Goal: Information Seeking & Learning: Learn about a topic

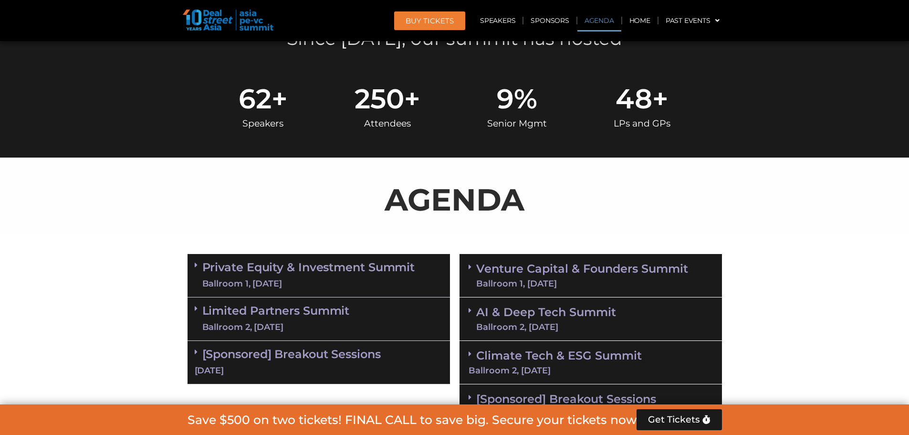
scroll to position [509, 0]
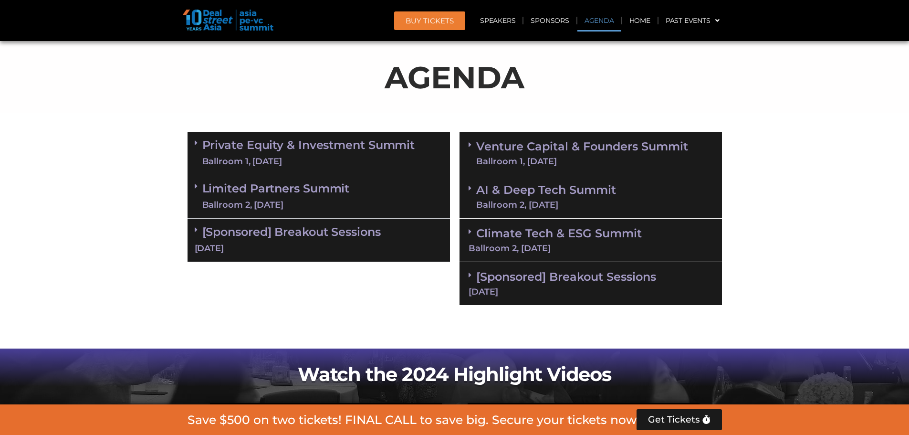
click at [513, 266] on div "[Sponsored] Breakout Sessions [DATE]" at bounding box center [590, 283] width 262 height 43
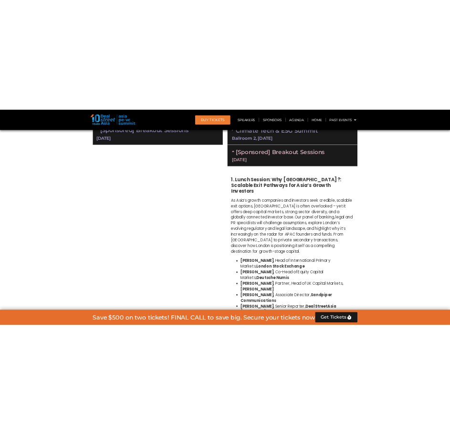
scroll to position [763, 0]
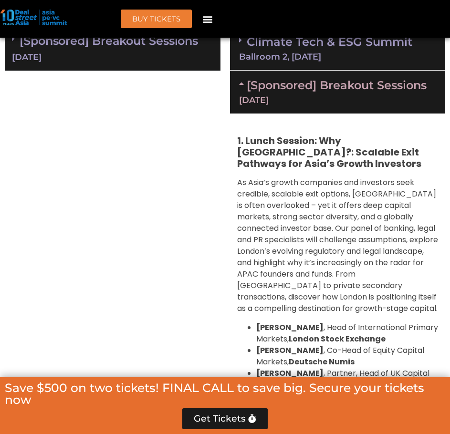
click at [296, 212] on icon "Close" at bounding box center [294, 212] width 6 height 6
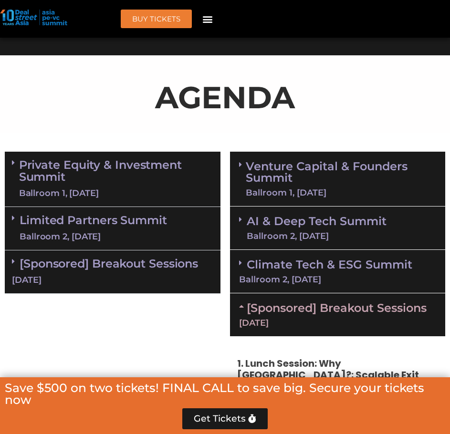
scroll to position [572, 0]
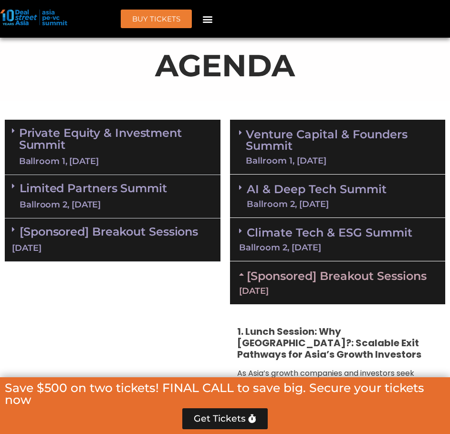
click at [344, 154] on link "Venture Capital & Founders​ Summit Ballroom 1, [DATE]" at bounding box center [341, 147] width 190 height 36
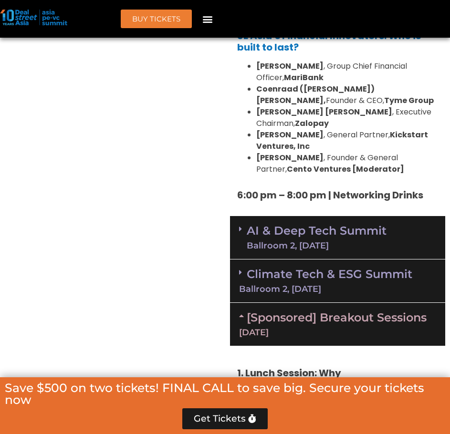
scroll to position [2162, 0]
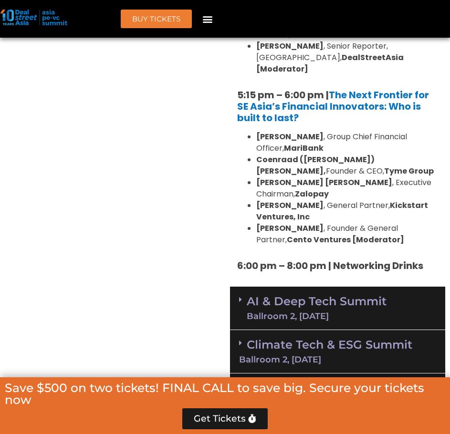
scroll to position [2093, 0]
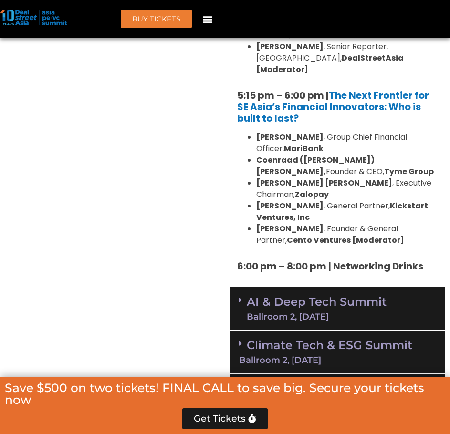
click at [302, 338] on link "Climate Tech & ESG Summit Ballroom 2, [DATE]" at bounding box center [337, 351] width 197 height 26
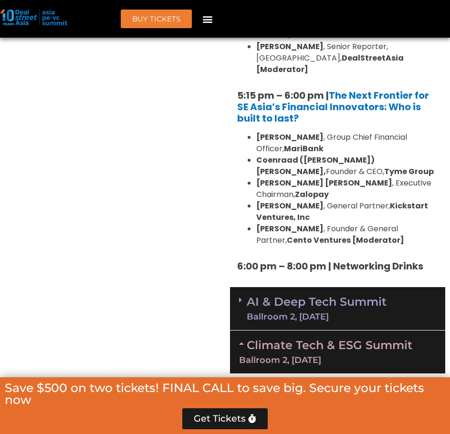
click at [298, 312] on div "Ballroom 2, [DATE]" at bounding box center [317, 316] width 140 height 9
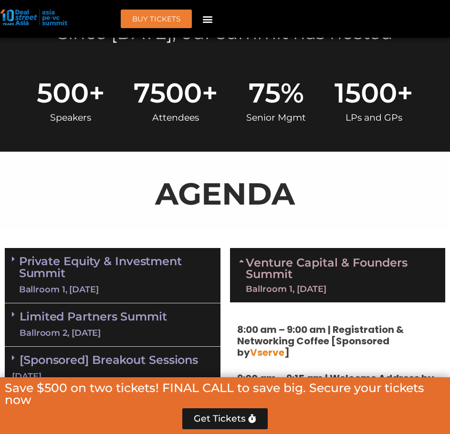
scroll to position [567, 0]
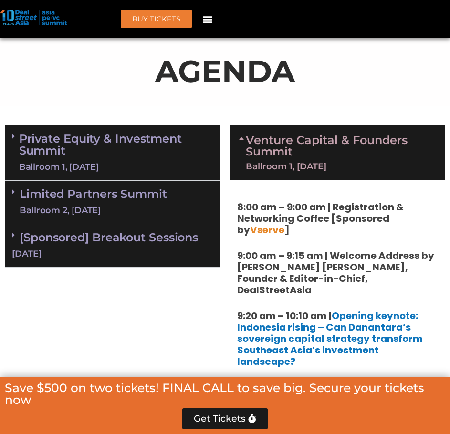
click at [149, 255] on div "[DATE]" at bounding box center [112, 254] width 201 height 12
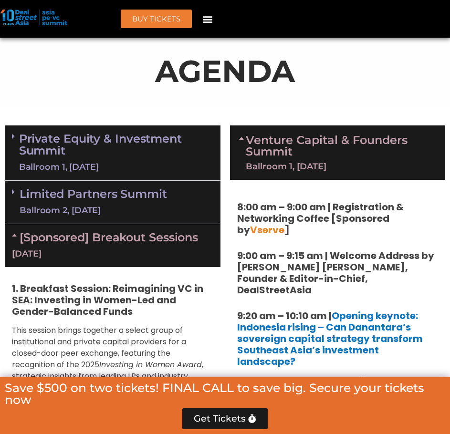
click at [144, 208] on div "Ballroom 2, [DATE]" at bounding box center [93, 211] width 147 height 12
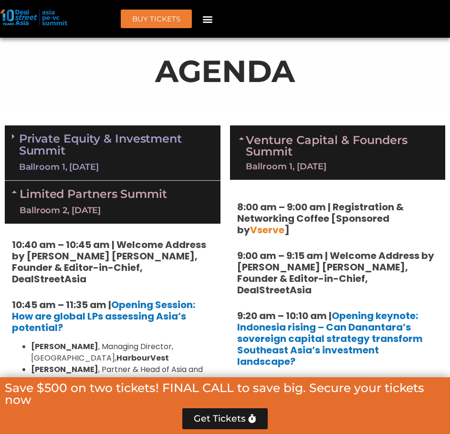
click at [140, 155] on link "Private Equity & Investment Summit Ballroom 1, [DATE]" at bounding box center [116, 153] width 194 height 41
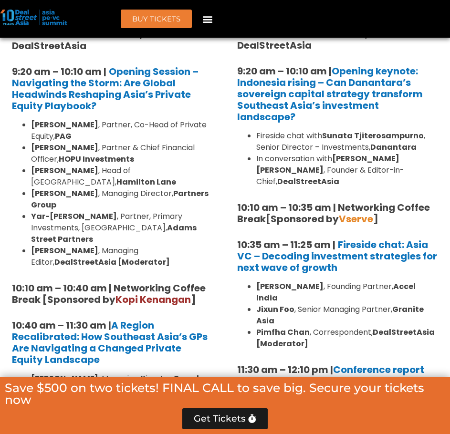
scroll to position [8062, 0]
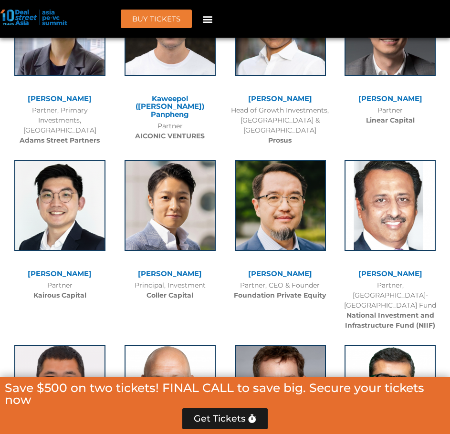
drag, startPoint x: 277, startPoint y: 218, endPoint x: 292, endPoint y: 220, distance: 14.9
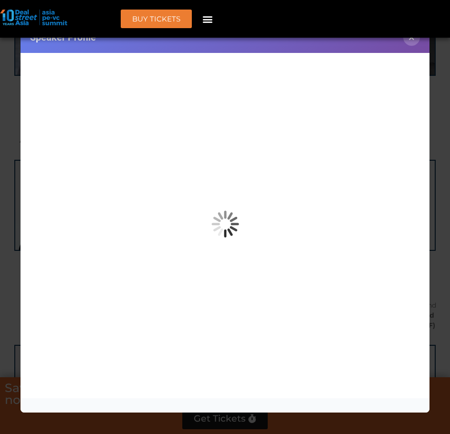
copy link "[PERSON_NAME]"
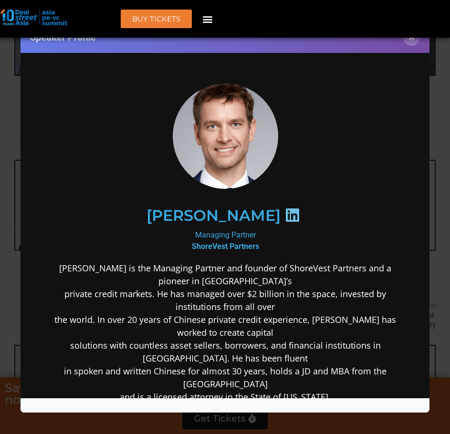
scroll to position [0, 0]
click at [437, 101] on div "Speaker Profile ×" at bounding box center [225, 217] width 450 height 434
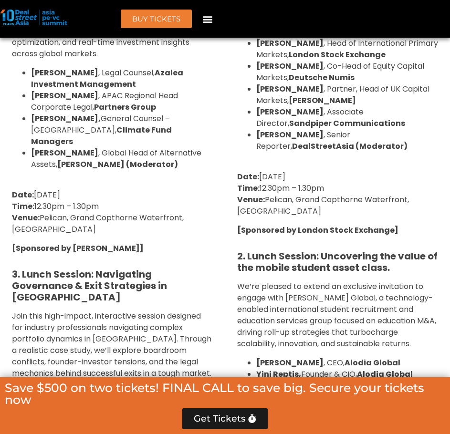
scroll to position [4182, 0]
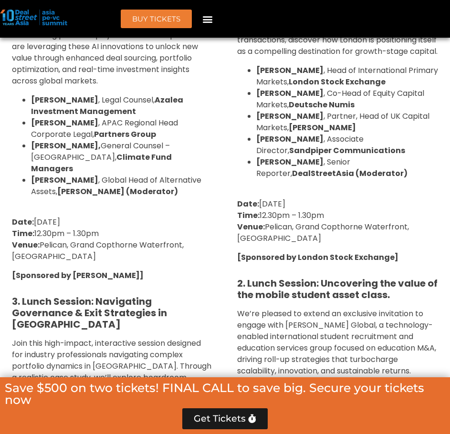
click at [301, 384] on strong "[PERSON_NAME]" at bounding box center [289, 389] width 67 height 11
click at [264, 308] on span "We’re pleased to extend an exclusive invitation to engage with [PERSON_NAME] Gl…" at bounding box center [336, 342] width 199 height 68
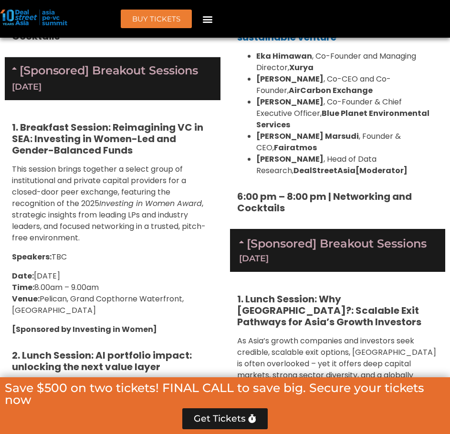
scroll to position [3766, 0]
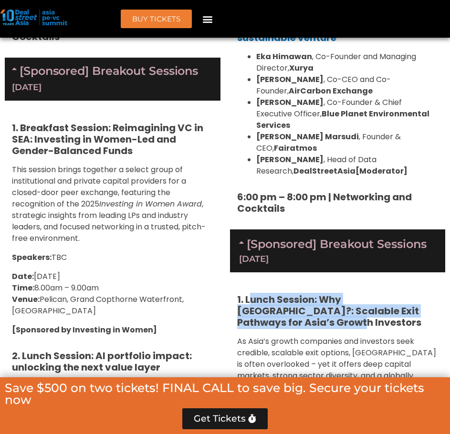
drag, startPoint x: 249, startPoint y: 129, endPoint x: 291, endPoint y: 152, distance: 47.4
click at [291, 294] on h5 "1. Lunch Session: Why [GEOGRAPHIC_DATA]?: Scalable Exit Pathways for Asia’s Gro…" at bounding box center [337, 311] width 201 height 34
click at [283, 294] on h5 "1. Lunch Session: Why [GEOGRAPHIC_DATA]?: Scalable Exit Pathways for Asia’s Gro…" at bounding box center [337, 311] width 201 height 34
click at [291, 294] on h5 "1. Lunch Session: Why [GEOGRAPHIC_DATA]?: Scalable Exit Pathways for Asia’s Gro…" at bounding box center [337, 311] width 201 height 34
drag, startPoint x: 282, startPoint y: 152, endPoint x: 247, endPoint y: 131, distance: 41.7
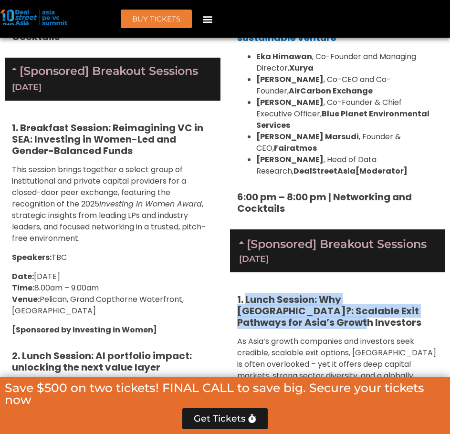
click at [247, 293] on strong "1. Lunch Session: Why [GEOGRAPHIC_DATA]?: Scalable Exit Pathways for Asia’s Gro…" at bounding box center [329, 311] width 184 height 36
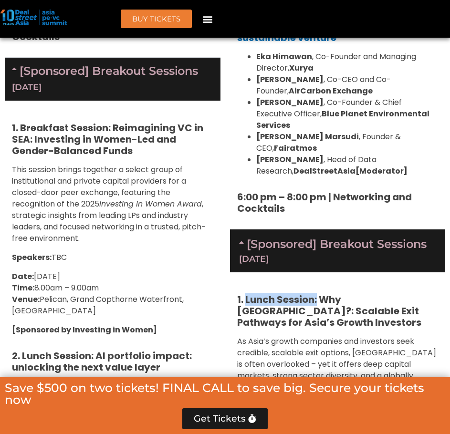
drag, startPoint x: 246, startPoint y: 126, endPoint x: 317, endPoint y: 133, distance: 71.3
click at [317, 293] on strong "1. Lunch Session: Why [GEOGRAPHIC_DATA]?: Scalable Exit Pathways for Asia’s Gro…" at bounding box center [329, 311] width 184 height 36
copy strong "Lunch Session:"
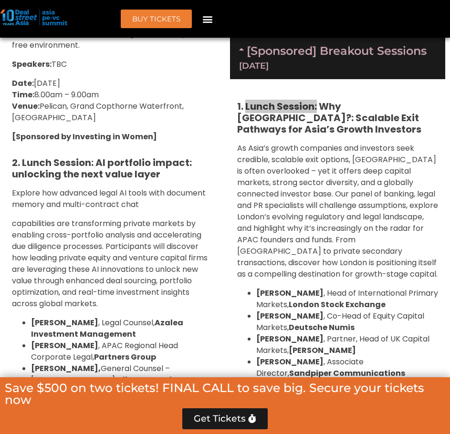
scroll to position [3957, 0]
